Goal: Task Accomplishment & Management: Manage account settings

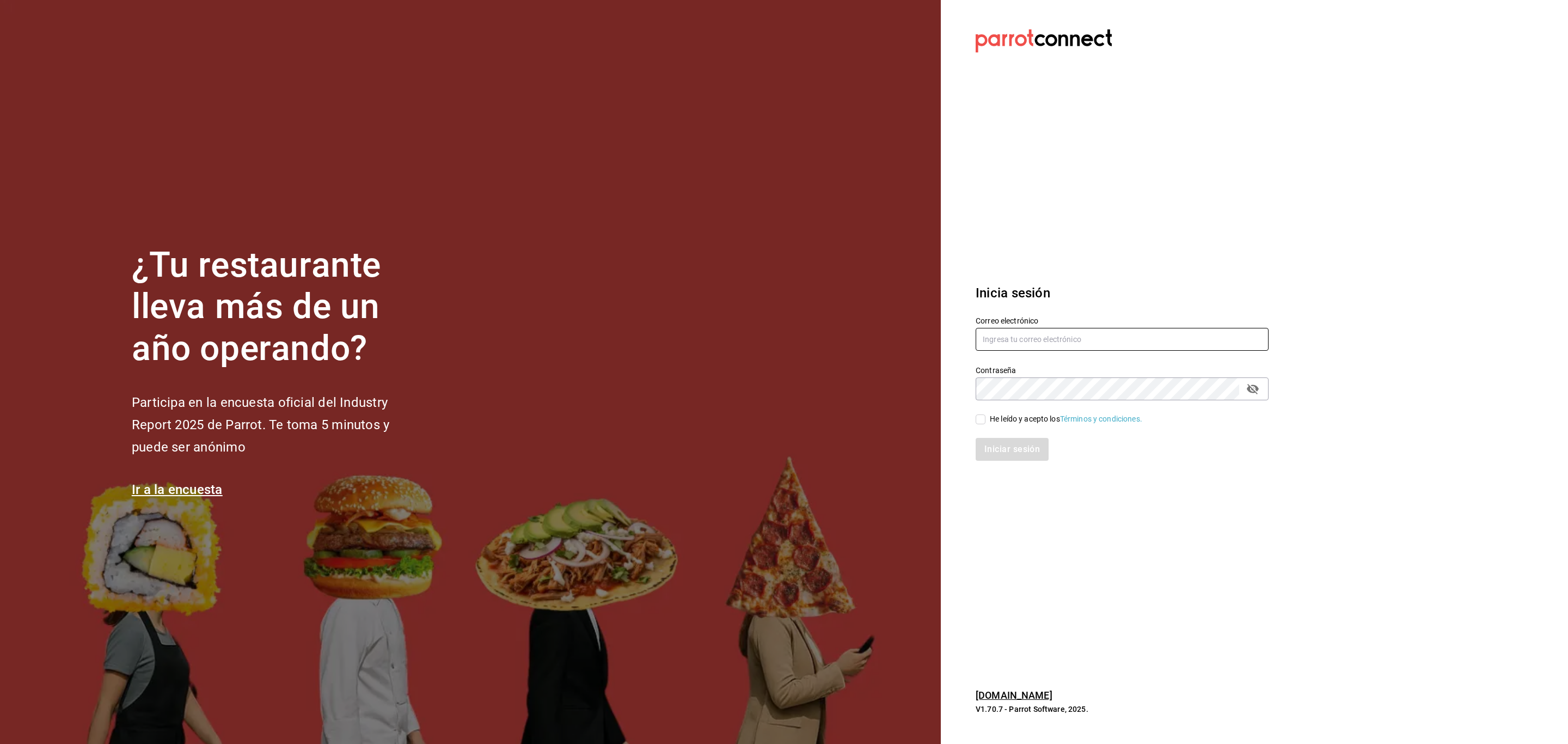
type input "[EMAIL_ADDRESS][DOMAIN_NAME]"
click at [984, 422] on input "He leído y acepto los Términos y condiciones." at bounding box center [981, 419] width 10 height 10
checkbox input "true"
click at [996, 441] on button "Iniciar sesión" at bounding box center [1013, 448] width 74 height 23
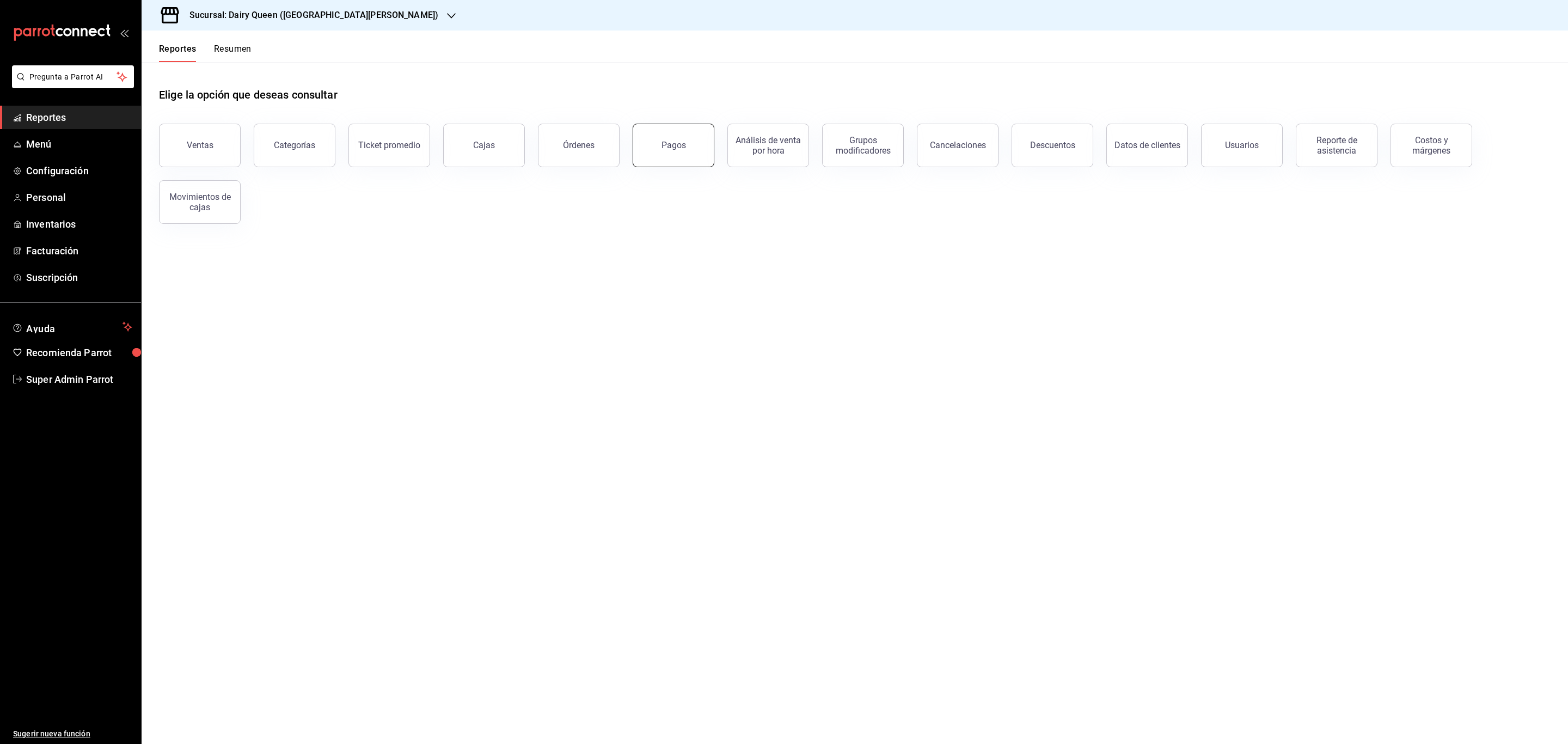
click at [644, 151] on button "Pagos" at bounding box center [673, 145] width 81 height 44
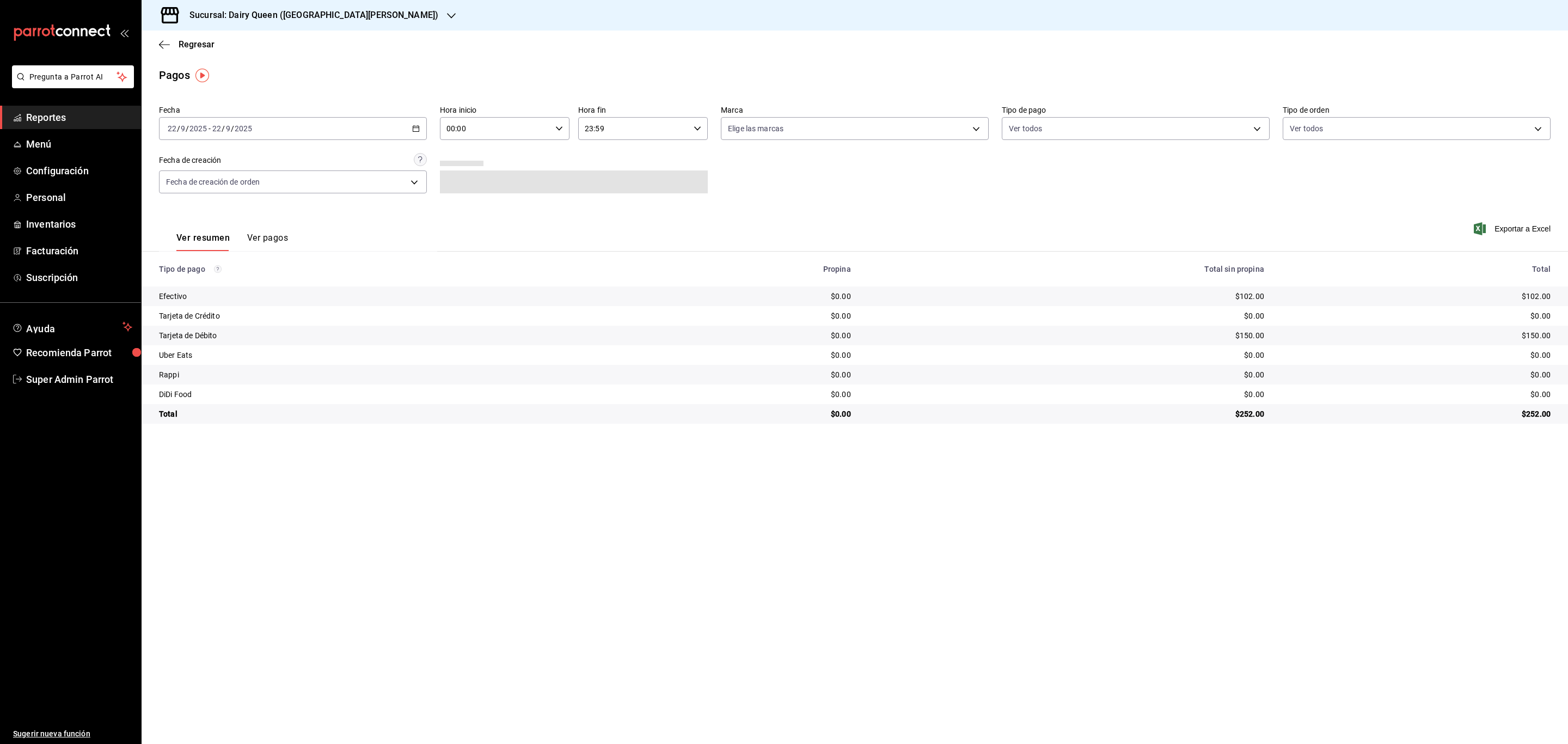
click at [331, 122] on div "2025-09-22 22 / 9 / 2025 - 2025-09-22 22 / 9 / 2025" at bounding box center [293, 128] width 268 height 23
click at [221, 290] on li "Rango de fechas" at bounding box center [210, 284] width 102 height 24
click at [384, 163] on icon "button" at bounding box center [381, 167] width 13 height 13
click at [401, 170] on icon "button" at bounding box center [403, 167] width 13 height 13
click at [289, 203] on button "1" at bounding box center [284, 201] width 19 height 20
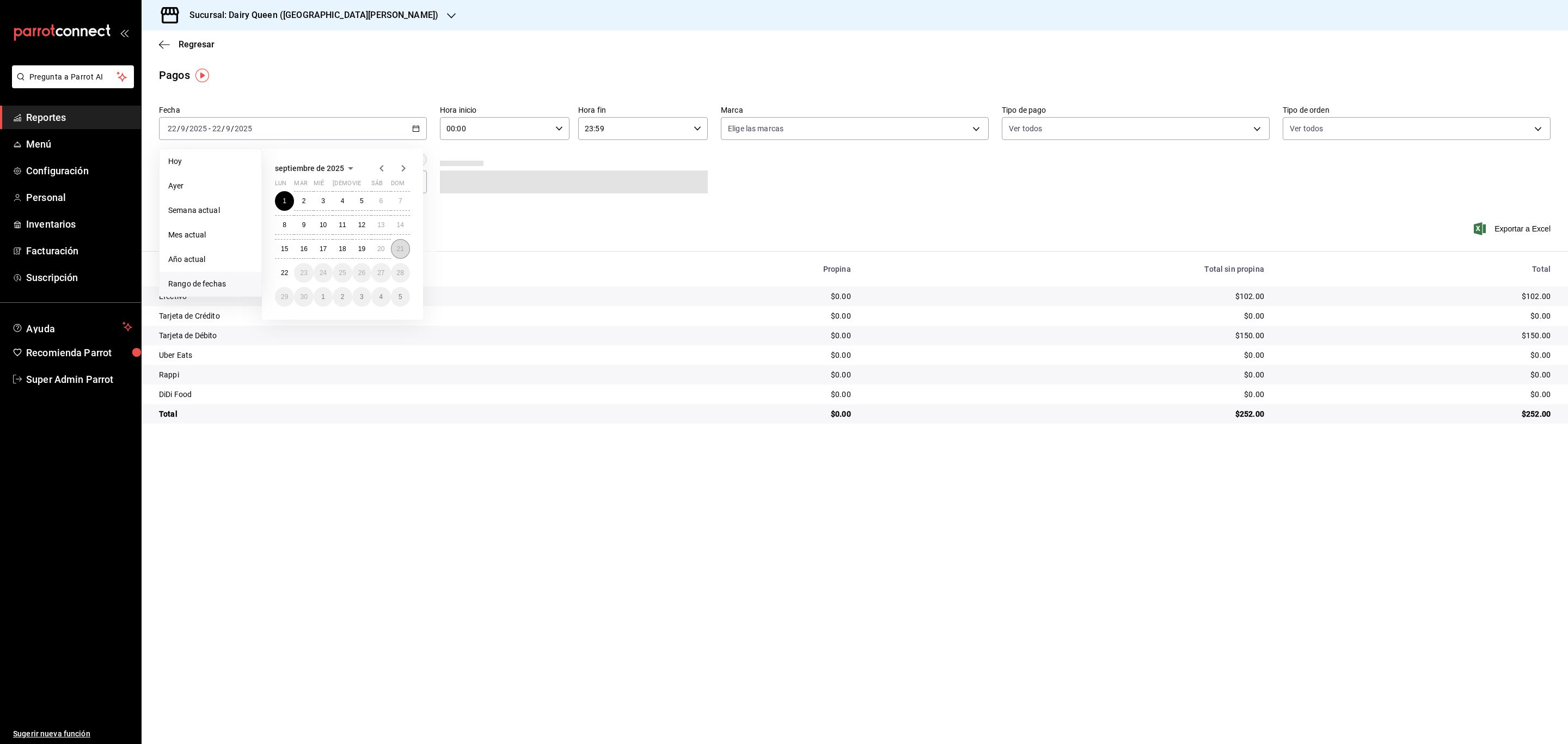
click at [400, 244] on button "21" at bounding box center [399, 249] width 19 height 20
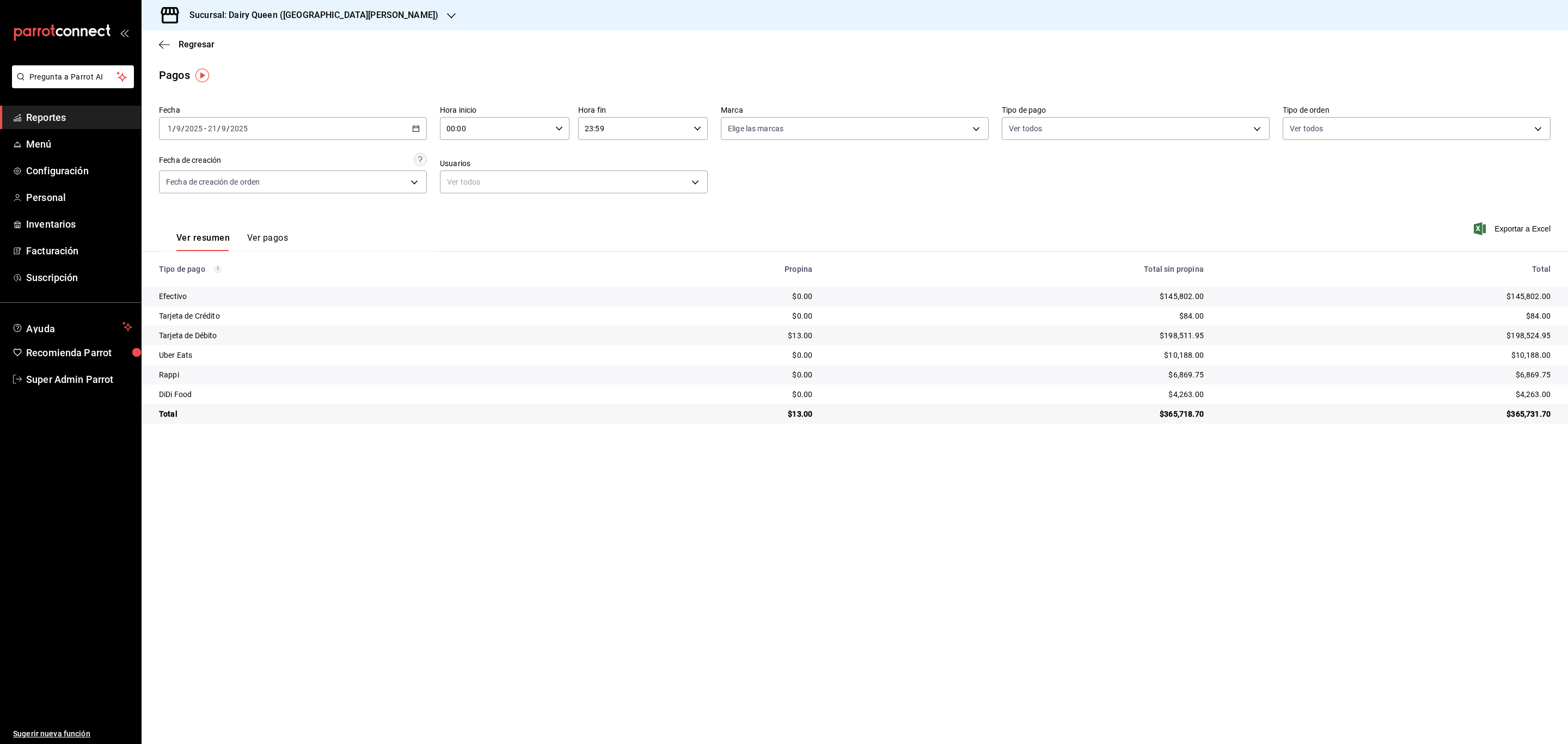
click at [283, 18] on h3 "Sucursal: Dairy Queen (GALERIAS VALLE ORIENTE)" at bounding box center [309, 15] width 257 height 13
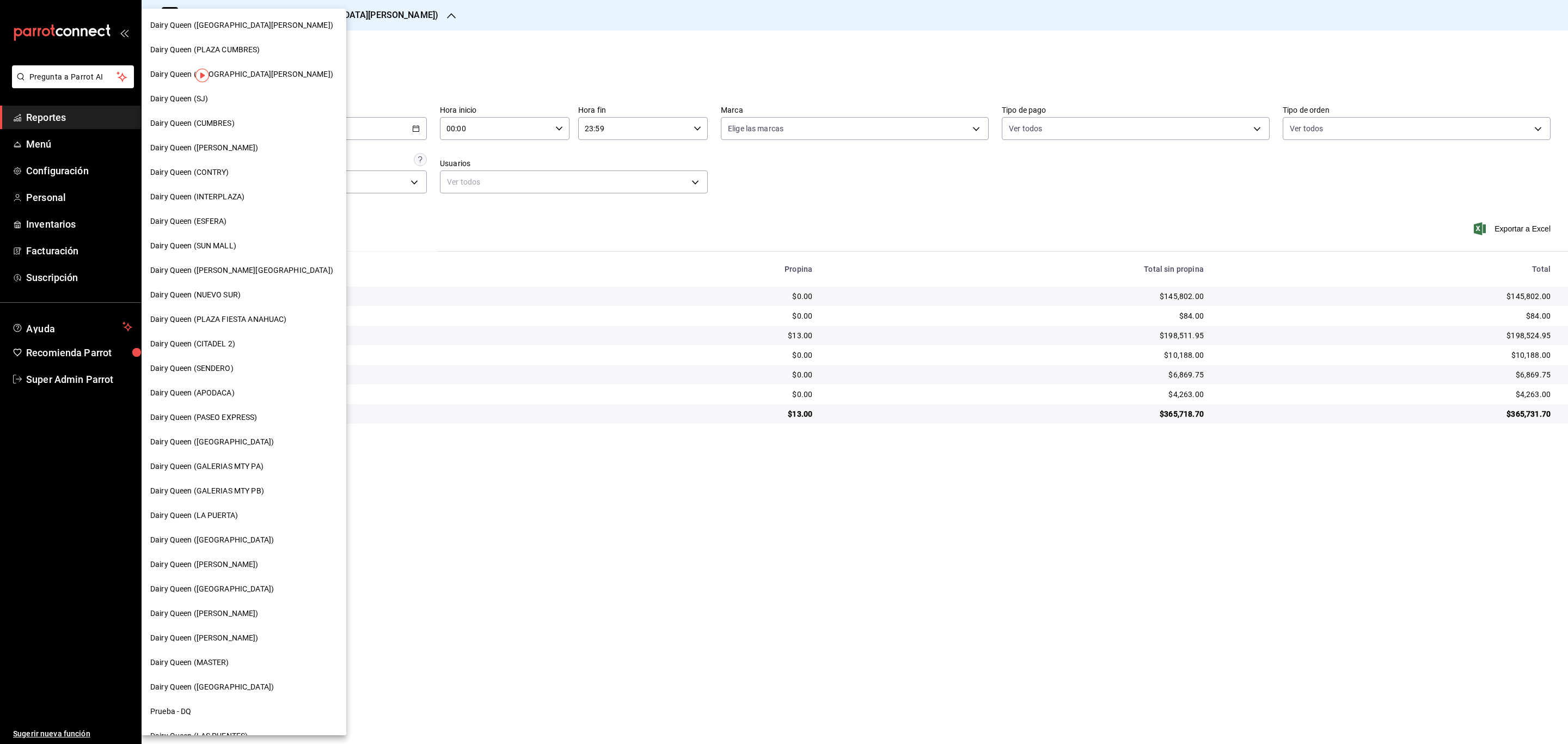
click at [283, 52] on div "Dairy Queen (PLAZA CUMBRES)" at bounding box center [244, 50] width 187 height 12
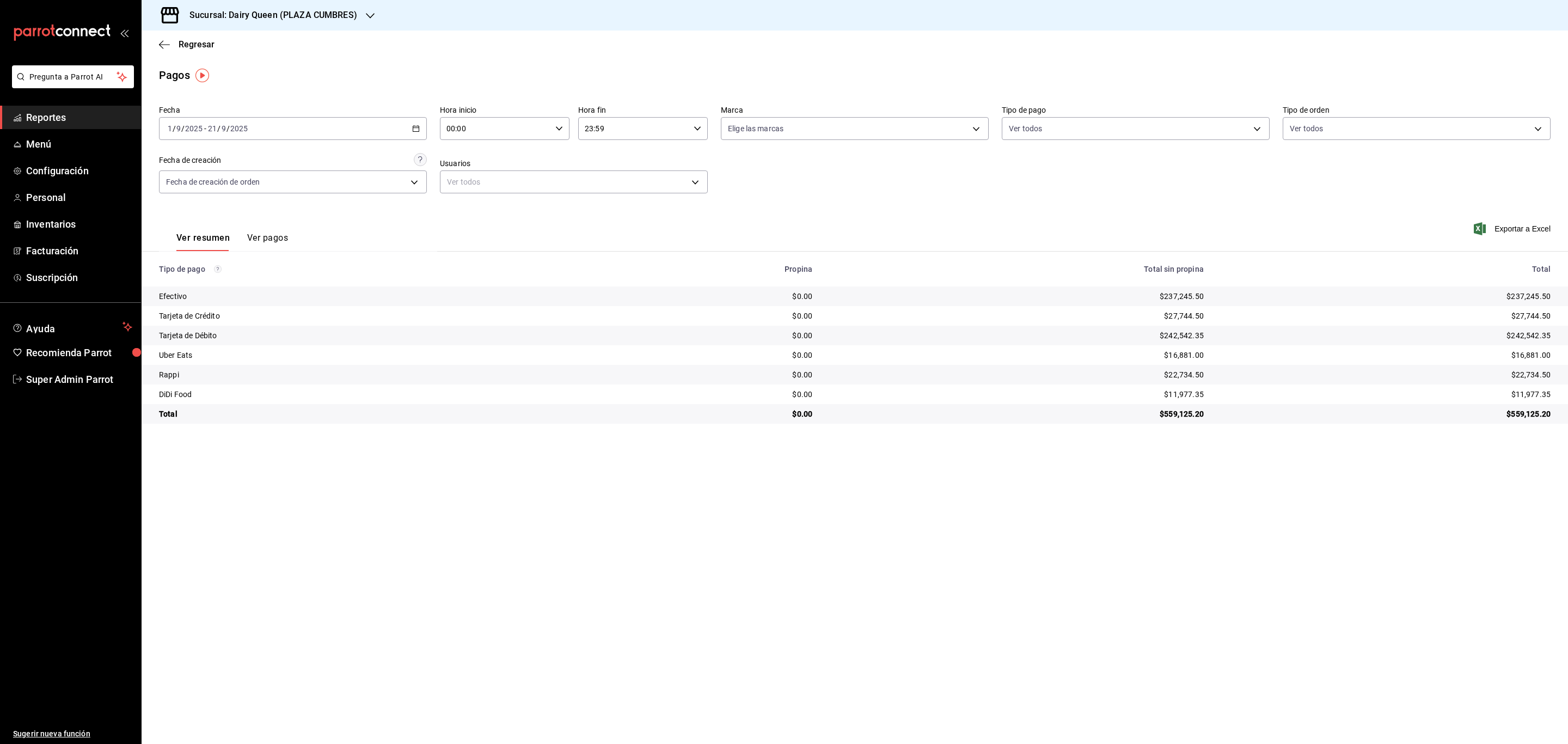
click at [329, 566] on main "Regresar Pagos Fecha 2025-09-01 1 / 9 / 2025 - 2025-09-21 21 / 9 / 2025 Hora in…" at bounding box center [855, 387] width 1427 height 714
